Goal: Information Seeking & Learning: Find specific fact

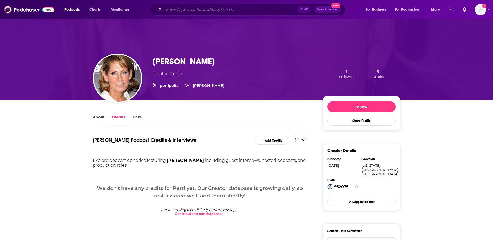
click at [236, 10] on input "Search podcasts, credits, & more..." at bounding box center [231, 9] width 134 height 8
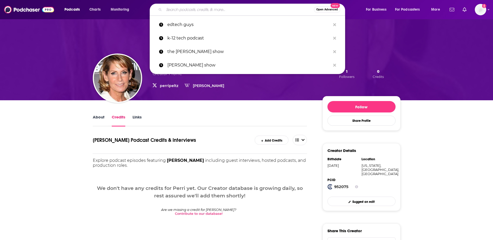
paste input "The [PERSON_NAME] Show"
type input "The [PERSON_NAME] Show"
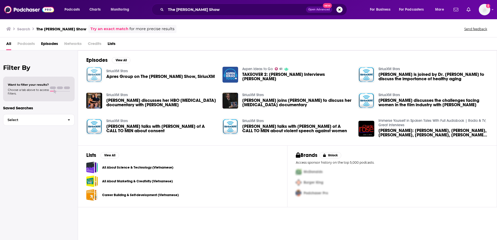
click at [97, 76] on img "Apres Group on The Perri Peltz Show, SiriusXM" at bounding box center [94, 75] width 16 height 16
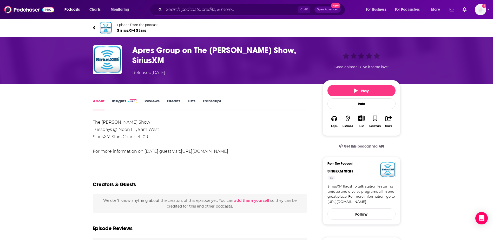
click at [132, 29] on span "SiriusXM Stars" at bounding box center [137, 30] width 41 height 5
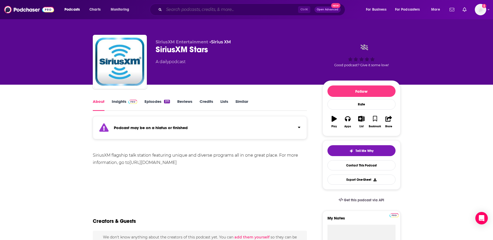
click at [176, 5] on input "Search podcasts, credits, & more..." at bounding box center [231, 9] width 134 height 8
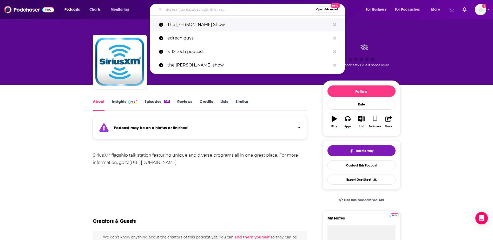
click at [178, 23] on p "The [PERSON_NAME] Show" at bounding box center [249, 25] width 163 height 14
